Goal: Task Accomplishment & Management: Complete application form

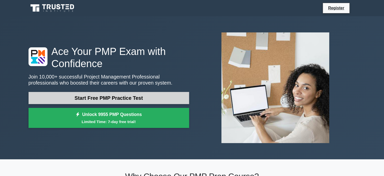
click at [95, 97] on link "Start Free PMP Practice Test" at bounding box center [109, 98] width 161 height 12
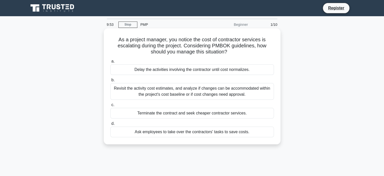
drag, startPoint x: 231, startPoint y: 53, endPoint x: 115, endPoint y: 41, distance: 117.4
click at [115, 41] on h5 "As a project manager, you notice the cost of contractor services is escalating …" at bounding box center [192, 45] width 165 height 19
copy h5 "As a project manager, you notice the cost of contractor services is escalating …"
click at [178, 93] on div "Revisit the activity cost estimates, and analyze if changes can be accommodated…" at bounding box center [192, 91] width 164 height 17
click at [110, 82] on input "b. Revisit the activity cost estimates, and analyze if changes can be accommoda…" at bounding box center [110, 79] width 0 height 3
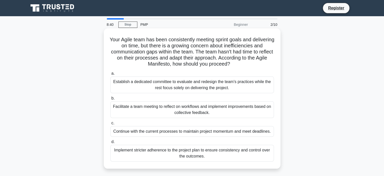
drag, startPoint x: 238, startPoint y: 65, endPoint x: 120, endPoint y: 41, distance: 120.5
click at [120, 41] on h5 "Your Agile team has been consistently meeting sprint goals and delivering on ti…" at bounding box center [192, 51] width 165 height 31
copy h5 "Your Agile team has been consistently meeting sprint goals and delivering on ti…"
click at [203, 109] on div "Facilitate a team meeting to reflect on workflows and implement improvements ba…" at bounding box center [192, 109] width 164 height 17
click at [110, 100] on input "b. Facilitate a team meeting to reflect on workflows and implement improvements…" at bounding box center [110, 98] width 0 height 3
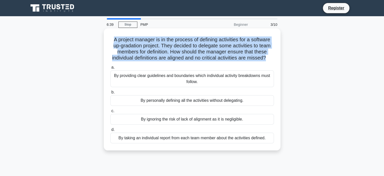
drag, startPoint x: 271, startPoint y: 58, endPoint x: 112, endPoint y: 42, distance: 160.5
click at [112, 42] on h5 "A project manager is in the process of defining activities for a software up-gr…" at bounding box center [192, 48] width 165 height 25
copy h5 "A project manager is in the process of defining activities for a software up-gr…"
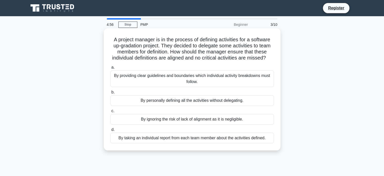
click at [225, 85] on div "By providing clear guidelines and boundaries which individual activity breakdow…" at bounding box center [192, 78] width 164 height 17
click at [110, 69] on input "a. By providing clear guidelines and boundaries which individual activity break…" at bounding box center [110, 67] width 0 height 3
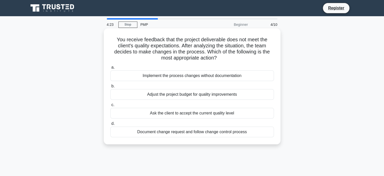
click at [207, 94] on div "Adjust the project budget for quality improvements" at bounding box center [192, 94] width 164 height 11
click at [110, 88] on input "b. Adjust the project budget for quality improvements" at bounding box center [110, 85] width 0 height 3
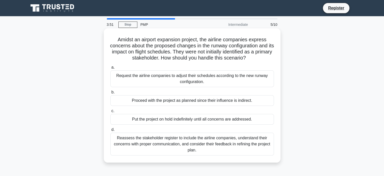
click at [202, 147] on div "Reassess the stakeholder register to include the airline companies, understand …" at bounding box center [192, 143] width 164 height 23
click at [110, 131] on input "d. Reassess the stakeholder register to include the airline companies, understa…" at bounding box center [110, 129] width 0 height 3
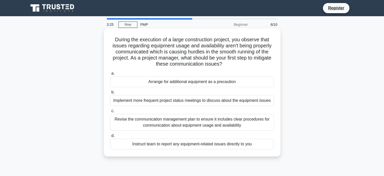
drag, startPoint x: 240, startPoint y: 62, endPoint x: 109, endPoint y: 41, distance: 132.5
click at [110, 41] on h5 "During the execution of a large construction project, you observe that issues r…" at bounding box center [192, 51] width 165 height 31
copy h5 "During the execution of a large construction project, you observe that issues r…"
click at [217, 124] on div "Revise the communication management plan to ensure it includes clear procedures…" at bounding box center [192, 122] width 164 height 17
click at [110, 112] on input "c. Revise the communication management plan to ensure it includes clear procedu…" at bounding box center [110, 110] width 0 height 3
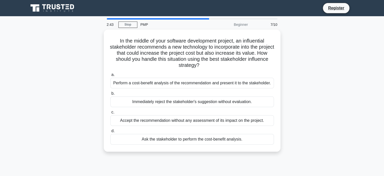
drag, startPoint x: 192, startPoint y: 62, endPoint x: 51, endPoint y: 31, distance: 144.0
click at [45, 29] on div "2:43 Stop PMP Beginner 7/10 In the middle of your software development project,…" at bounding box center [193, 144] width 334 height 253
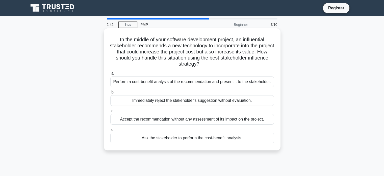
click at [159, 45] on h5 "In the middle of your software development project, an influential stakeholder …" at bounding box center [192, 51] width 165 height 31
drag, startPoint x: 213, startPoint y: 65, endPoint x: 116, endPoint y: 40, distance: 99.9
click at [116, 40] on h5 "In the middle of your software development project, an influential stakeholder …" at bounding box center [192, 51] width 165 height 31
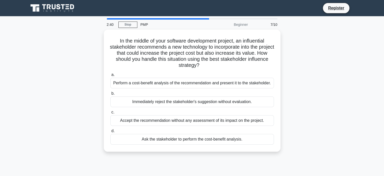
copy h5 "In the middle of your software development project, an influential stakeholder …"
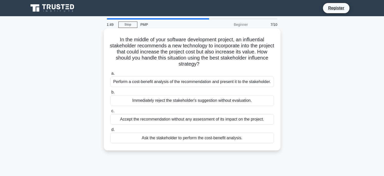
click at [177, 83] on div "Perform a cost-benefit analysis of the recommendation and present it to the sta…" at bounding box center [192, 81] width 164 height 11
click at [110, 75] on input "a. Perform a cost-benefit analysis of the recommendation and present it to the …" at bounding box center [110, 73] width 0 height 3
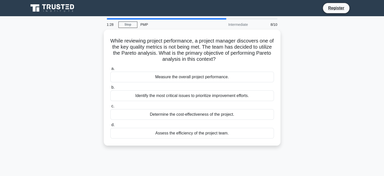
drag, startPoint x: 225, startPoint y: 58, endPoint x: 100, endPoint y: 40, distance: 125.9
click at [100, 40] on div "While reviewing project performance, a project manager discovers one of the key…" at bounding box center [193, 91] width 334 height 122
copy h5 "While reviewing project performance, a project manager discovers one of the key…"
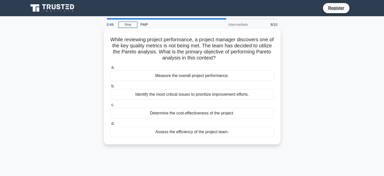
click at [197, 96] on div "Identify the most critical issues to prioritize improvement efforts." at bounding box center [192, 94] width 164 height 11
click at [110, 88] on input "b. Identify the most critical issues to prioritize improvement efforts." at bounding box center [110, 85] width 0 height 3
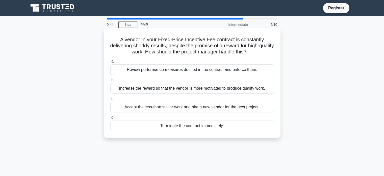
drag, startPoint x: 260, startPoint y: 52, endPoint x: 116, endPoint y: 40, distance: 144.3
click at [116, 40] on h5 "A vendor in your Fixed-Price Incentive Fee contract is constantly delivering sh…" at bounding box center [192, 45] width 165 height 19
copy h5 "A vendor in your Fixed-Price Incentive Fee contract is constantly delivering sh…"
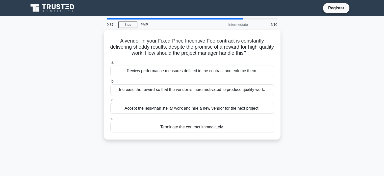
click at [74, 85] on div "A vendor in your Fixed-Price Incentive Fee contract is constantly delivering sh…" at bounding box center [193, 88] width 334 height 116
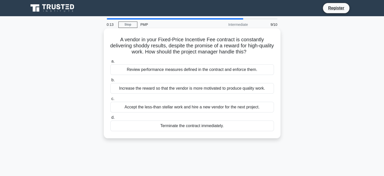
click at [197, 70] on div "Review performance measures defined in the contract and enforce them." at bounding box center [192, 69] width 164 height 11
click at [110, 63] on input "a. Review performance measures defined in the contract and enforce them." at bounding box center [110, 61] width 0 height 3
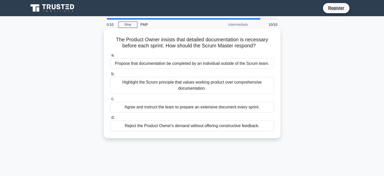
click at [160, 86] on div "Highlight the Scrum principle that values working product over comprehensive do…" at bounding box center [192, 85] width 164 height 17
click at [110, 76] on input "b. Highlight the Scrum principle that values working product over comprehensive…" at bounding box center [110, 73] width 0 height 3
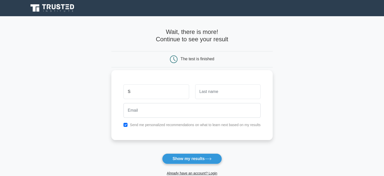
type input "SABIR"
click at [215, 94] on input "text" at bounding box center [227, 91] width 65 height 15
type input "S"
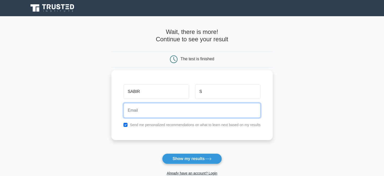
click at [188, 112] on input "email" at bounding box center [192, 110] width 137 height 15
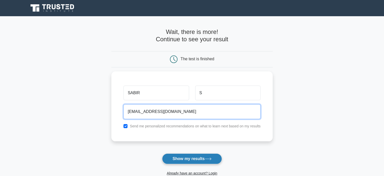
type input "[EMAIL_ADDRESS][DOMAIN_NAME]"
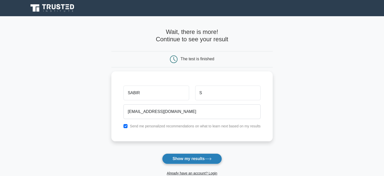
click at [187, 157] on button "Show my results" at bounding box center [192, 158] width 60 height 11
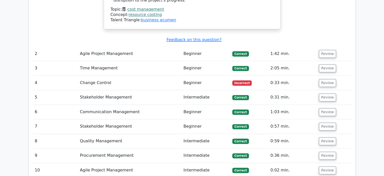
scroll to position [676, 0]
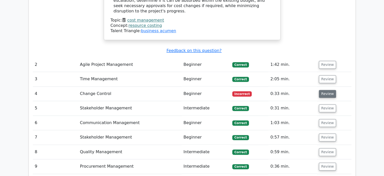
click at [324, 90] on button "Review" at bounding box center [327, 94] width 17 height 8
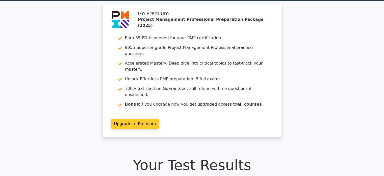
scroll to position [0, 0]
